Goal: Check status: Check status

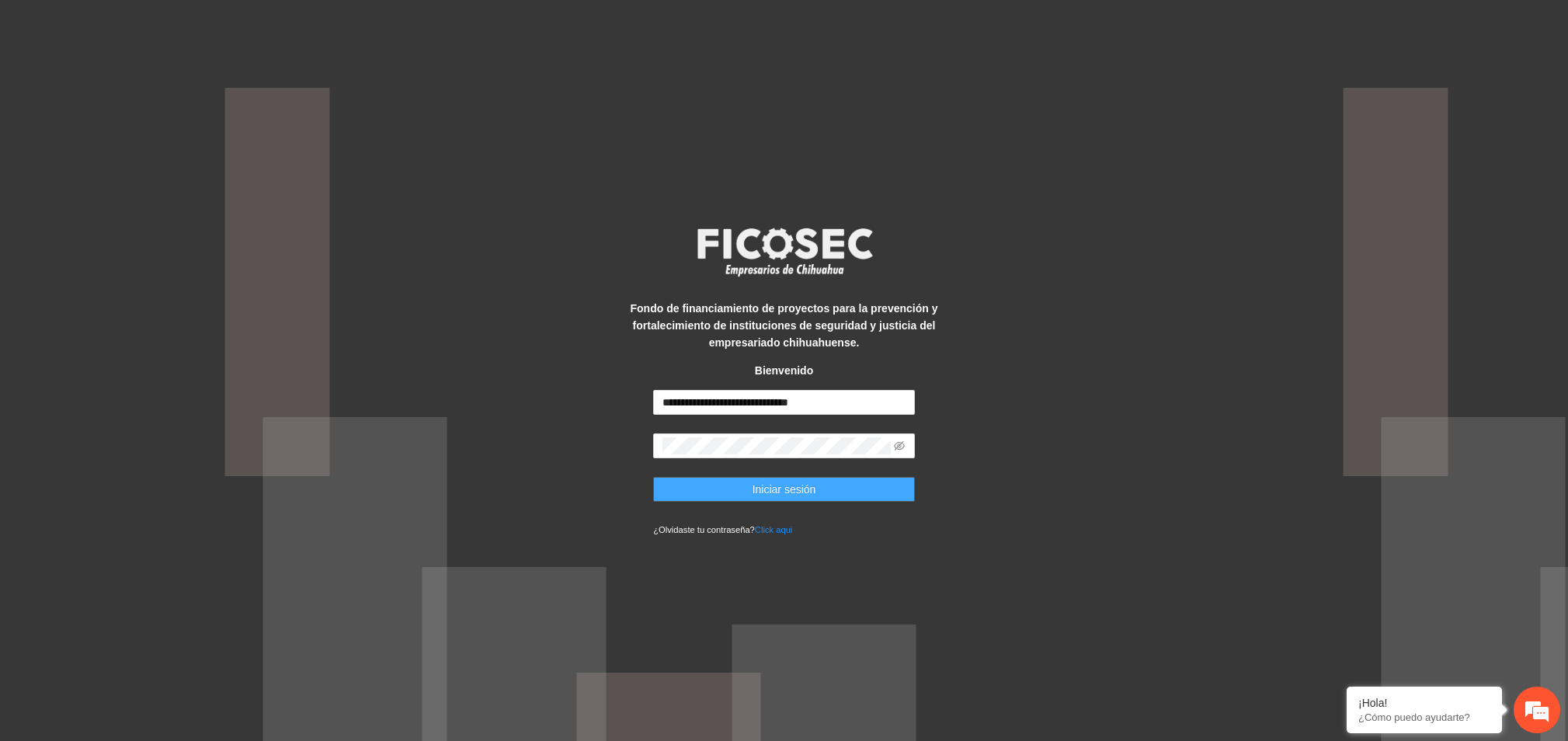
click at [773, 489] on span "Iniciar sesión" at bounding box center [784, 490] width 63 height 17
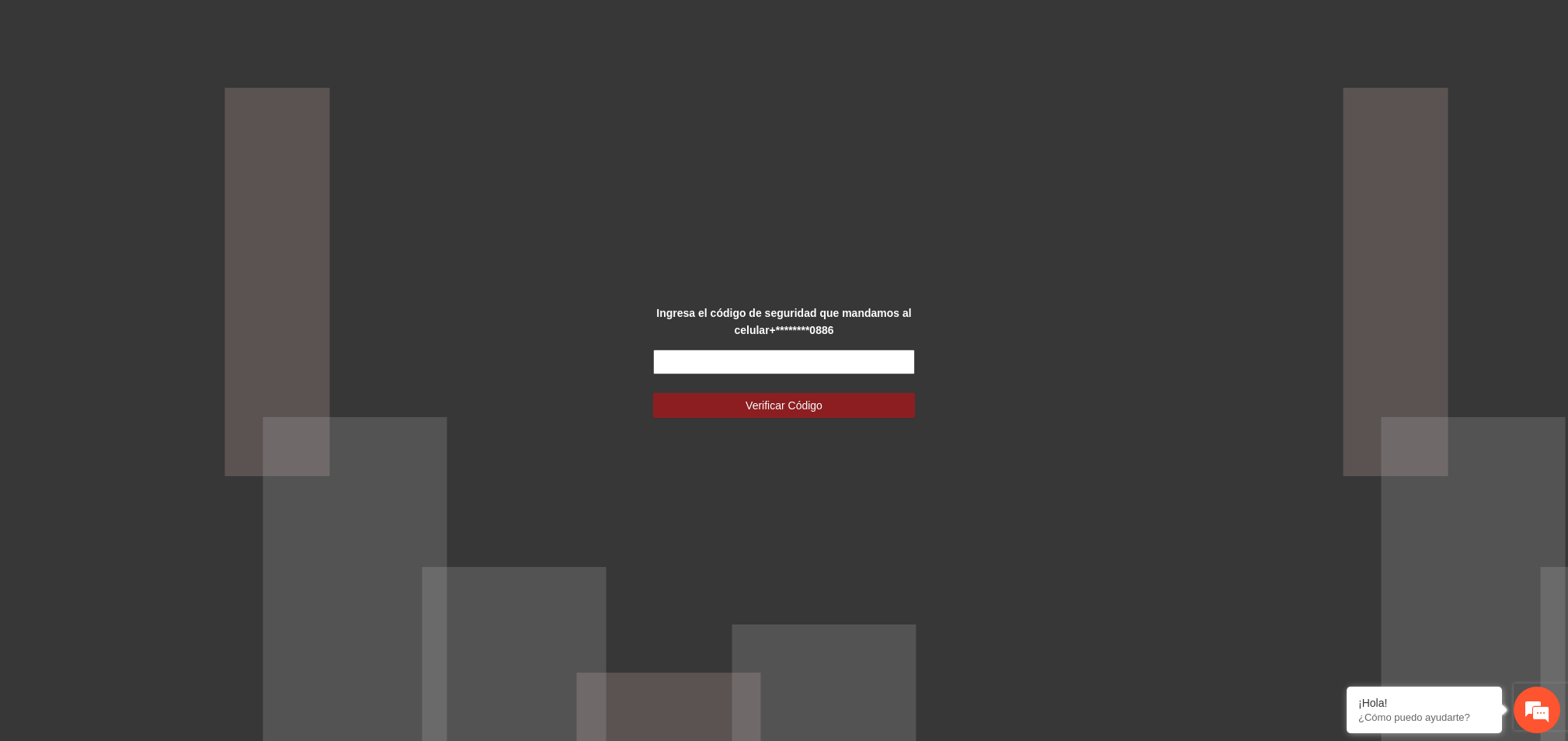
click at [869, 351] on input "text" at bounding box center [784, 361] width 261 height 25
type input "******"
click at [811, 398] on button "Verificar Código" at bounding box center [784, 405] width 261 height 25
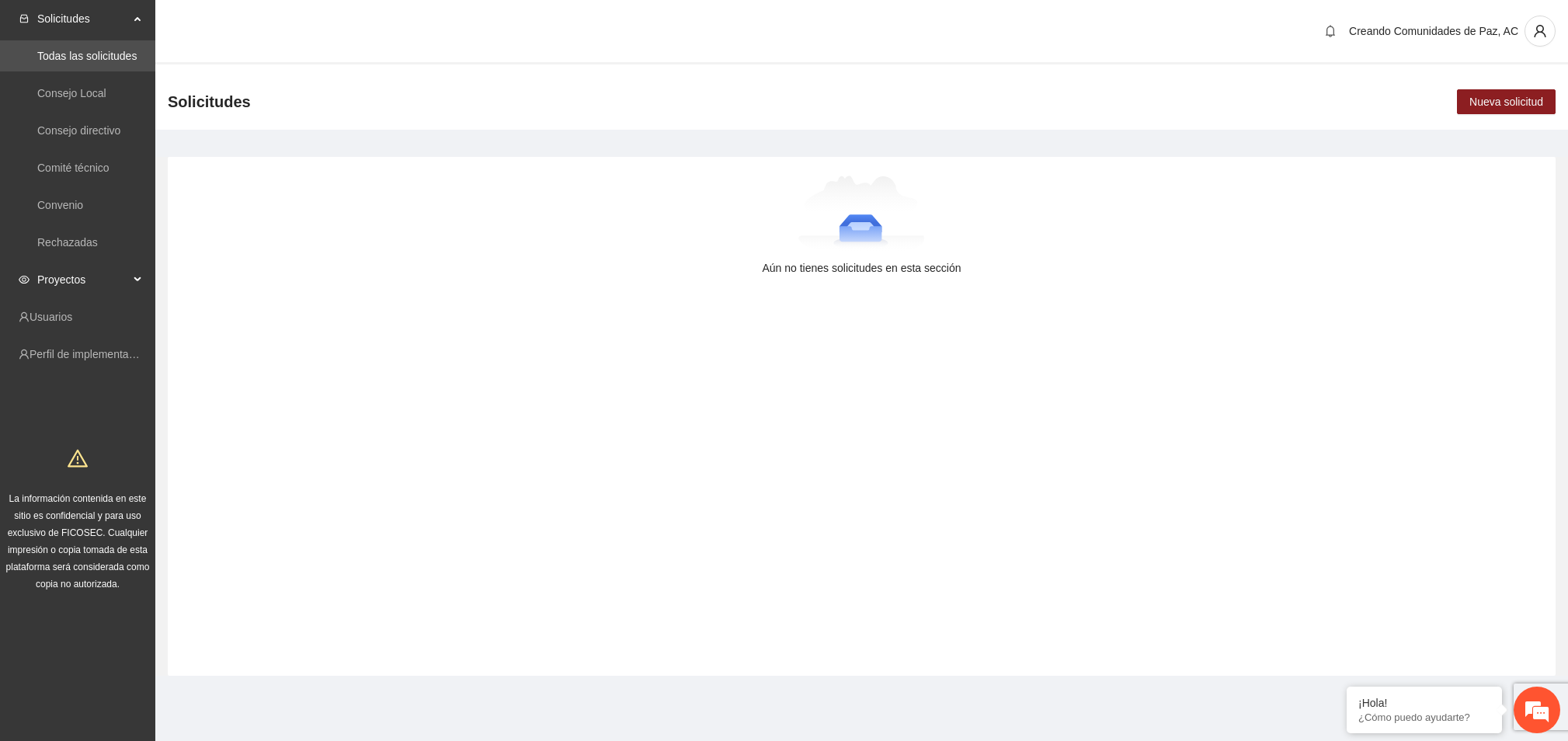
click at [72, 281] on span "Proyectos" at bounding box center [83, 279] width 92 height 31
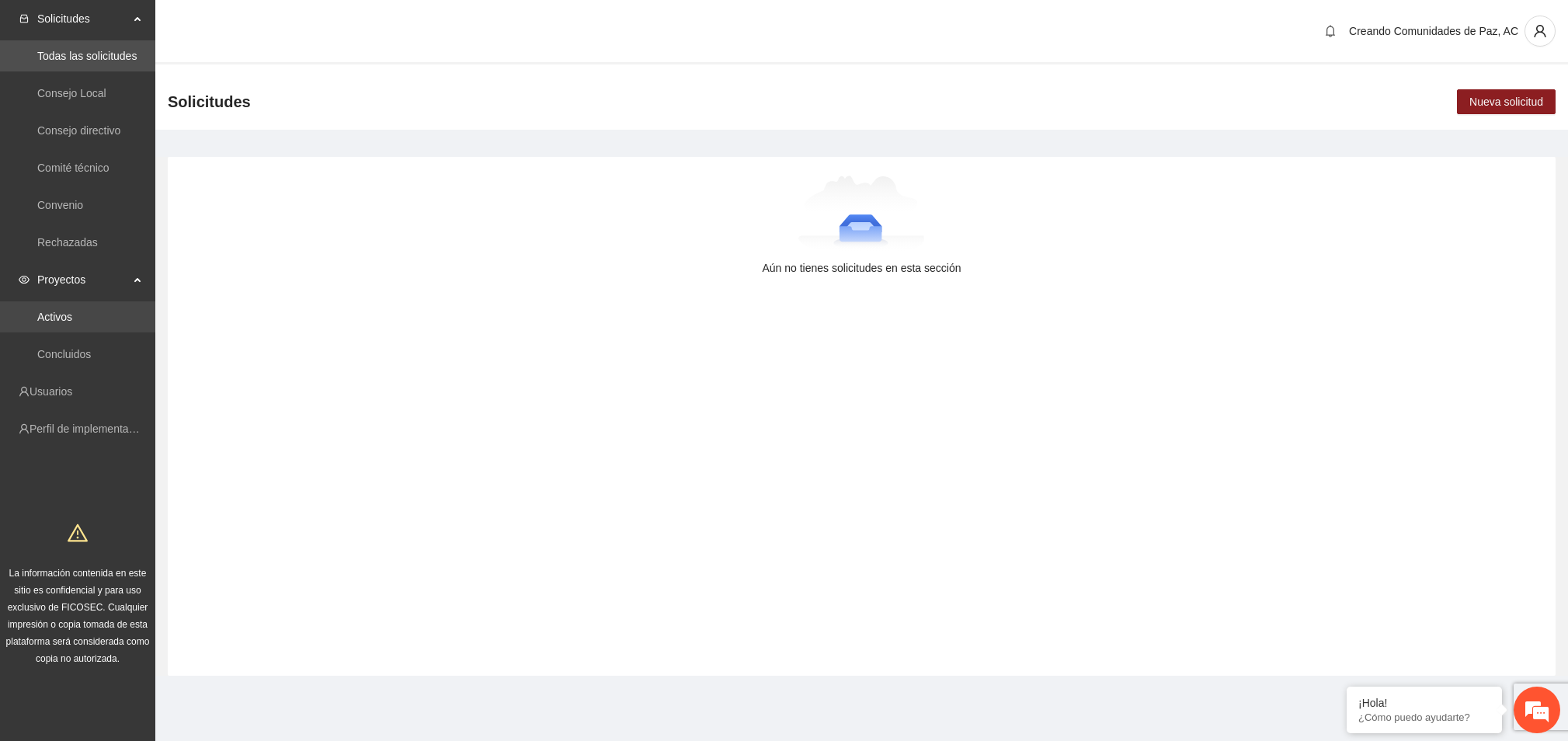
click at [53, 311] on link "Activos" at bounding box center [55, 317] width 35 height 13
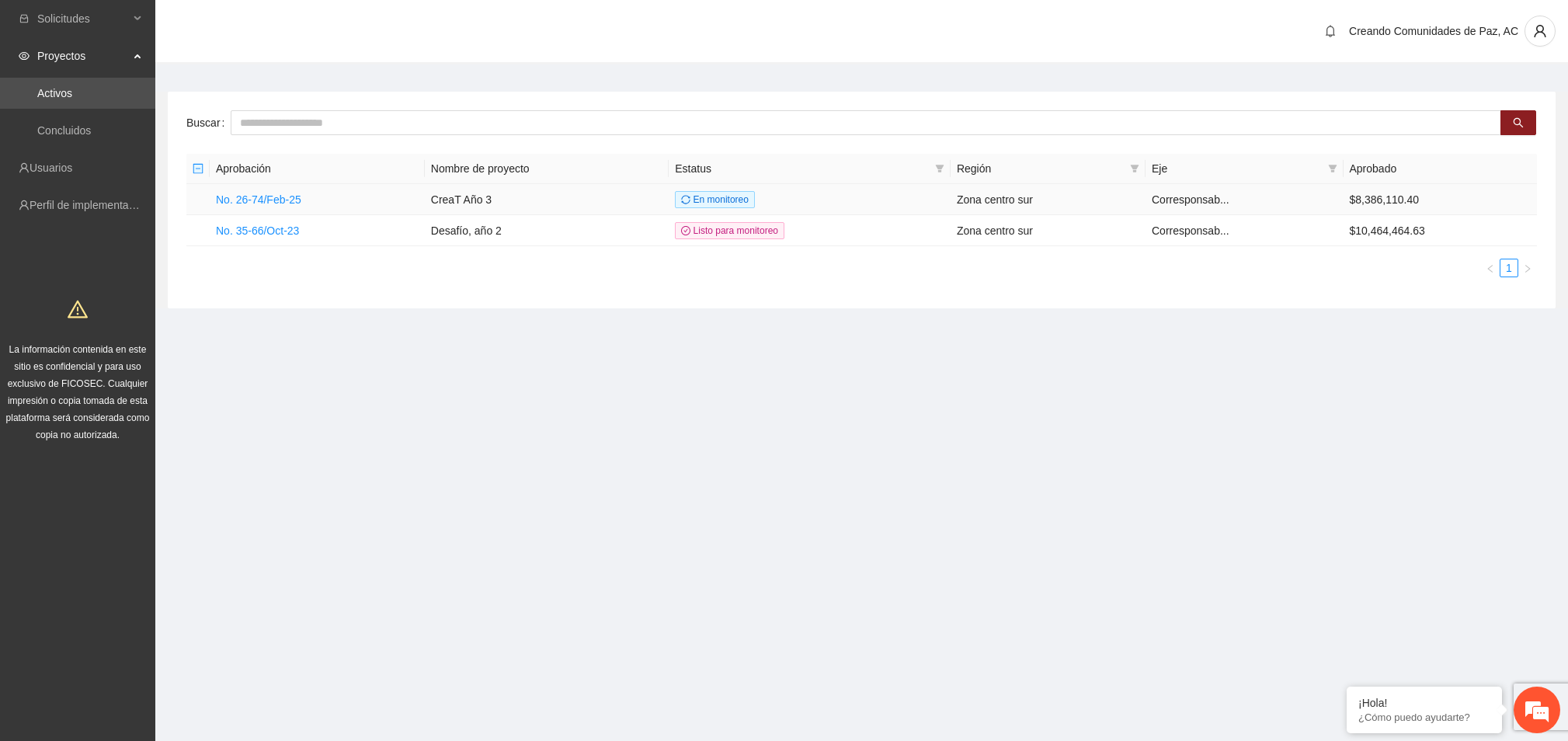
click at [262, 193] on td "No. 26-74/Feb-25" at bounding box center [318, 199] width 216 height 31
drag, startPoint x: 262, startPoint y: 198, endPoint x: 270, endPoint y: 256, distance: 58.5
click at [262, 200] on link "No. 26-74/Feb-25" at bounding box center [259, 200] width 86 height 13
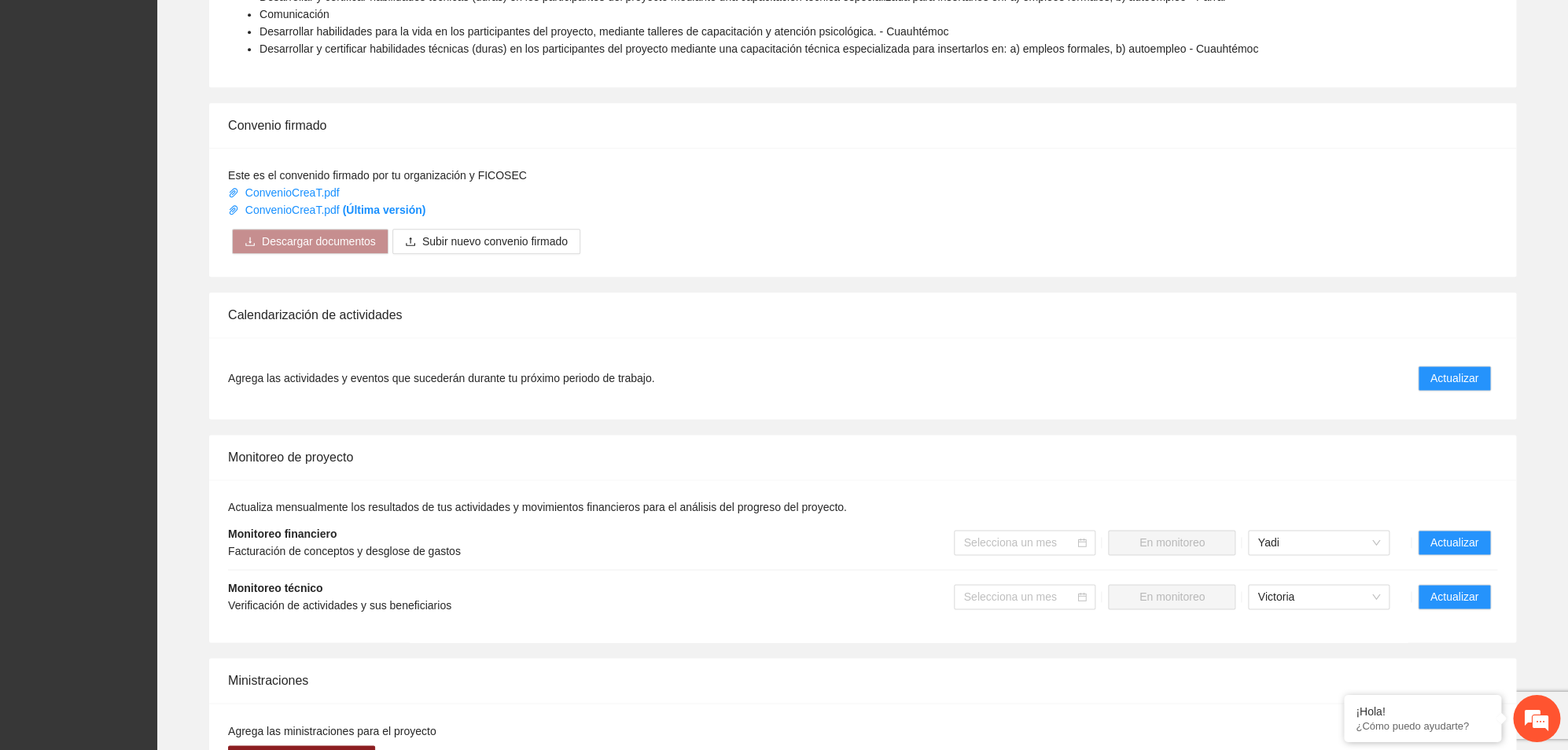
scroll to position [934, 0]
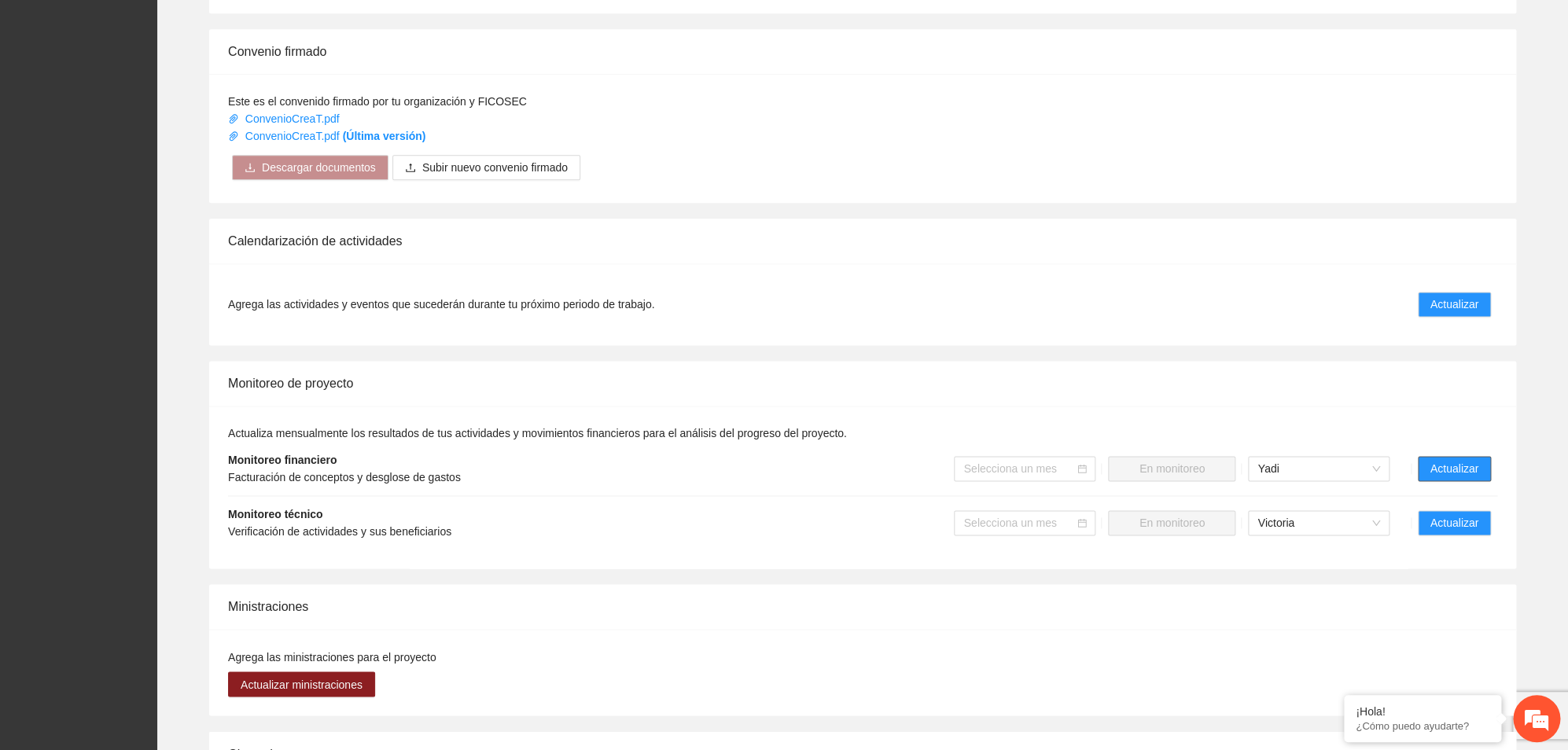
click at [1453, 471] on button "Actualizar" at bounding box center [1453, 468] width 73 height 25
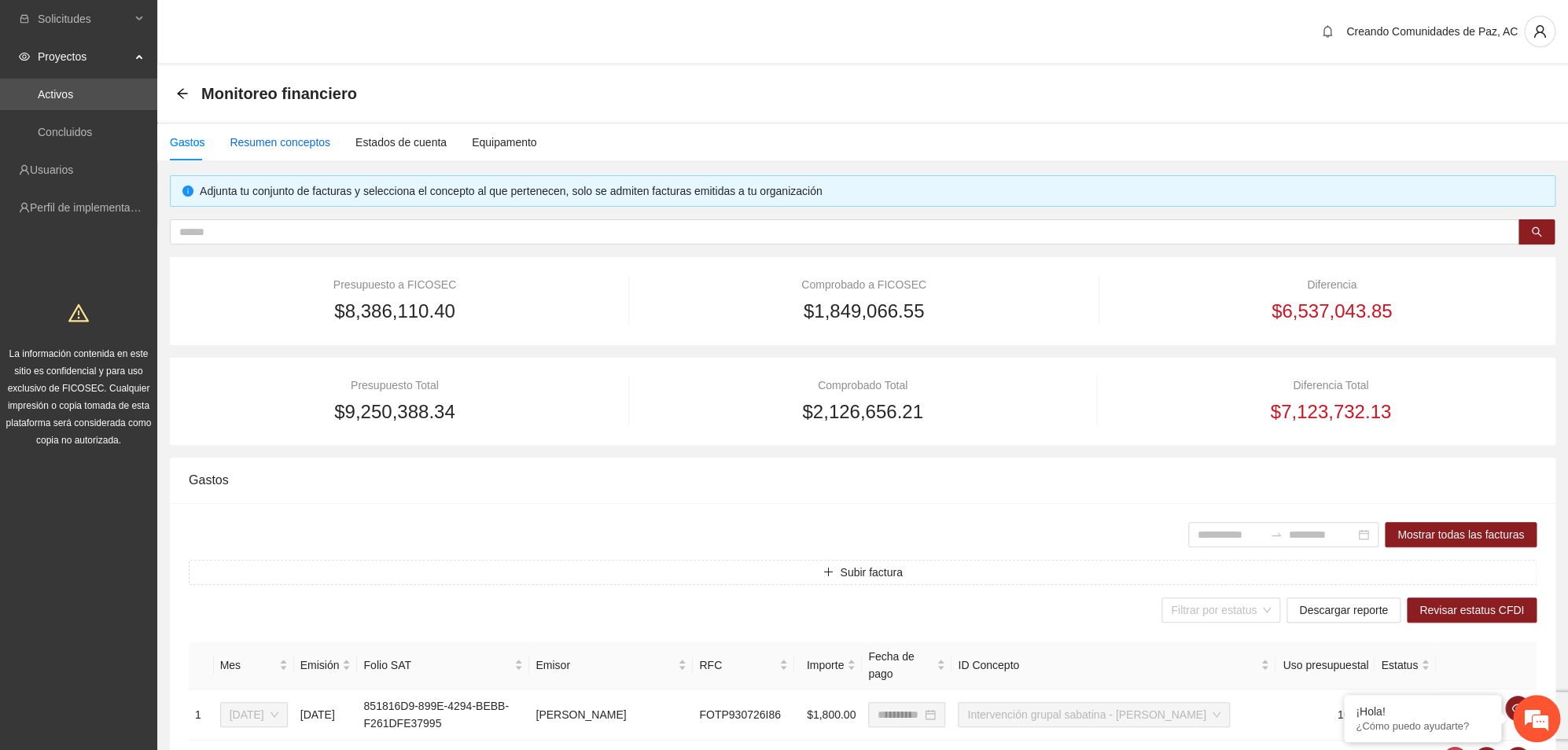
click at [303, 146] on div "Resumen conceptos" at bounding box center [279, 143] width 100 height 18
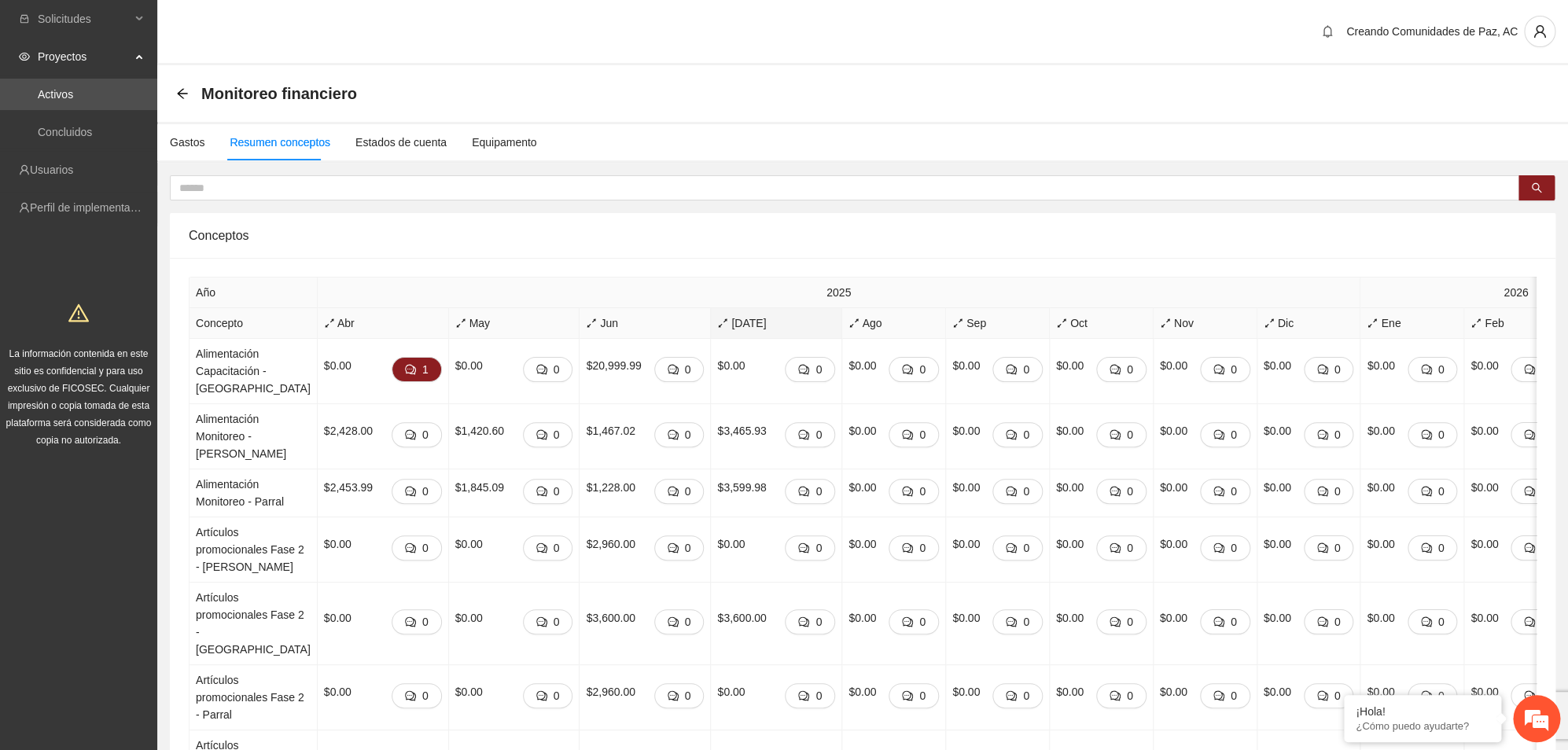
click at [717, 330] on span "[DATE]" at bounding box center [776, 323] width 118 height 18
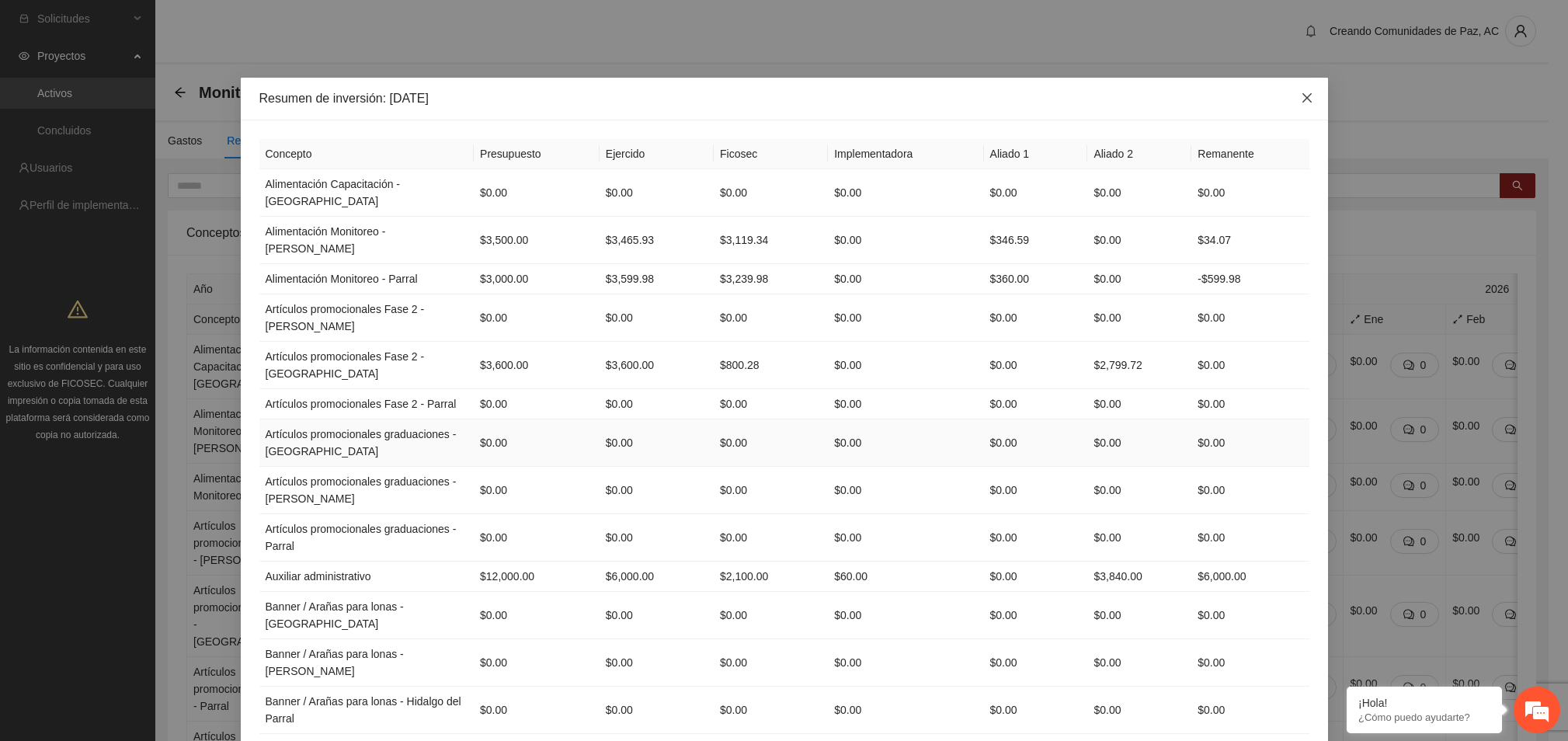
drag, startPoint x: 1293, startPoint y: 95, endPoint x: 936, endPoint y: 480, distance: 525.0
click at [1301, 94] on icon "close" at bounding box center [1307, 98] width 13 height 13
